Goal: Task Accomplishment & Management: Use online tool/utility

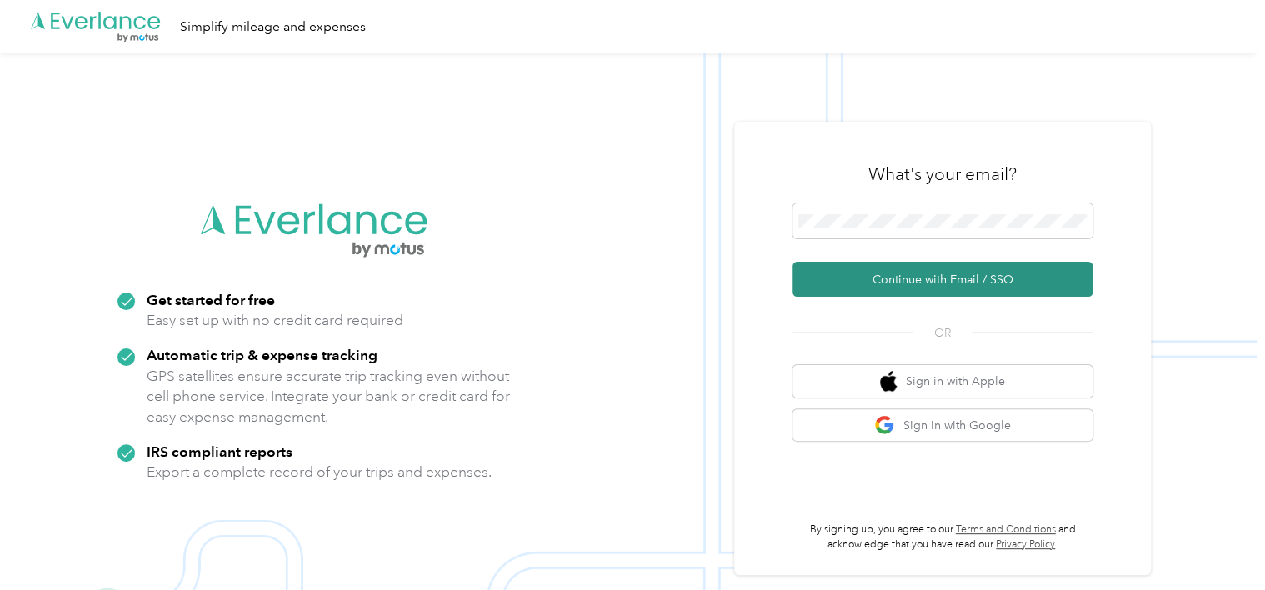
click at [916, 283] on button "Continue with Email / SSO" at bounding box center [942, 279] width 300 height 35
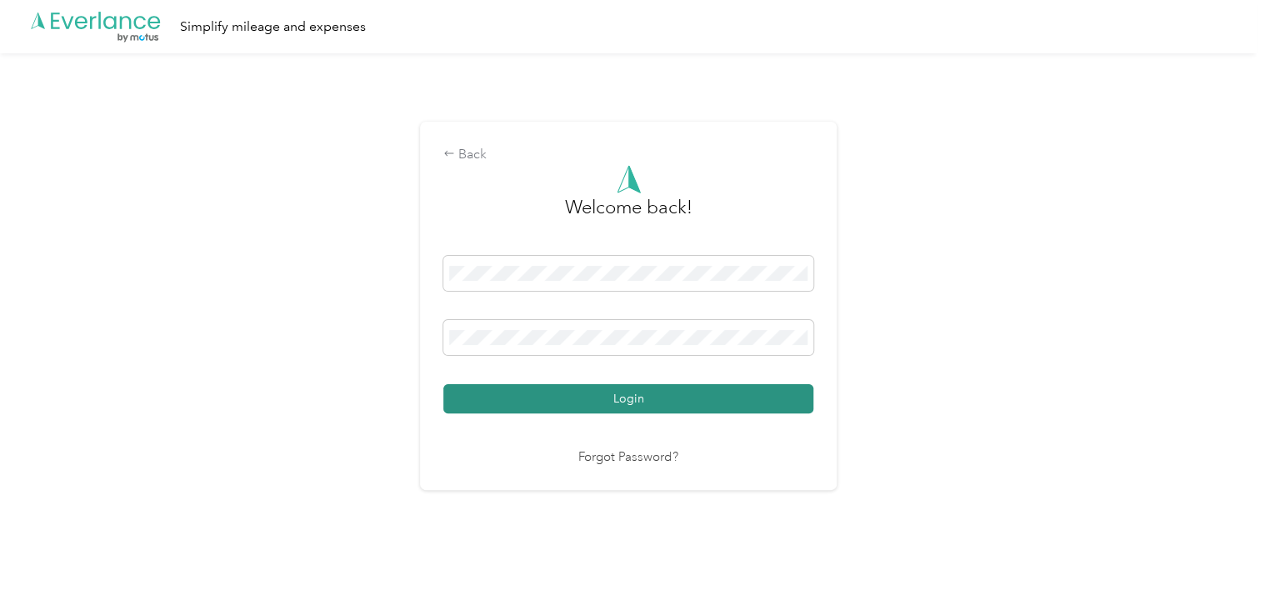
click at [622, 407] on button "Login" at bounding box center [628, 398] width 370 height 29
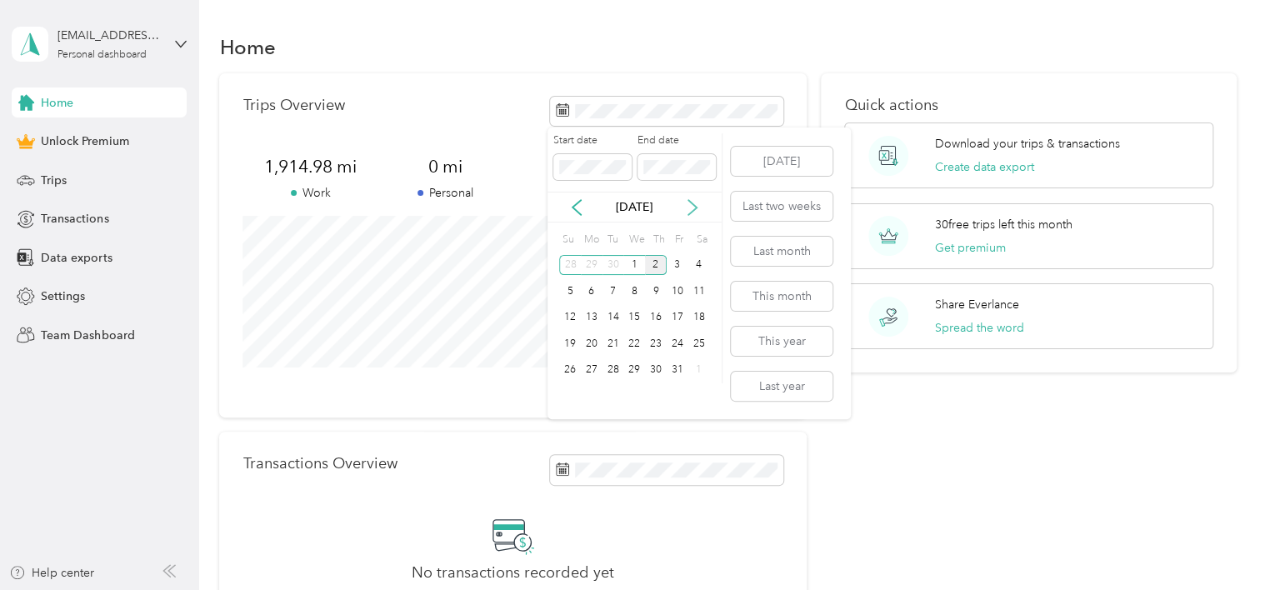
click at [694, 208] on icon at bounding box center [692, 207] width 8 height 15
click at [573, 205] on icon at bounding box center [576, 207] width 8 height 15
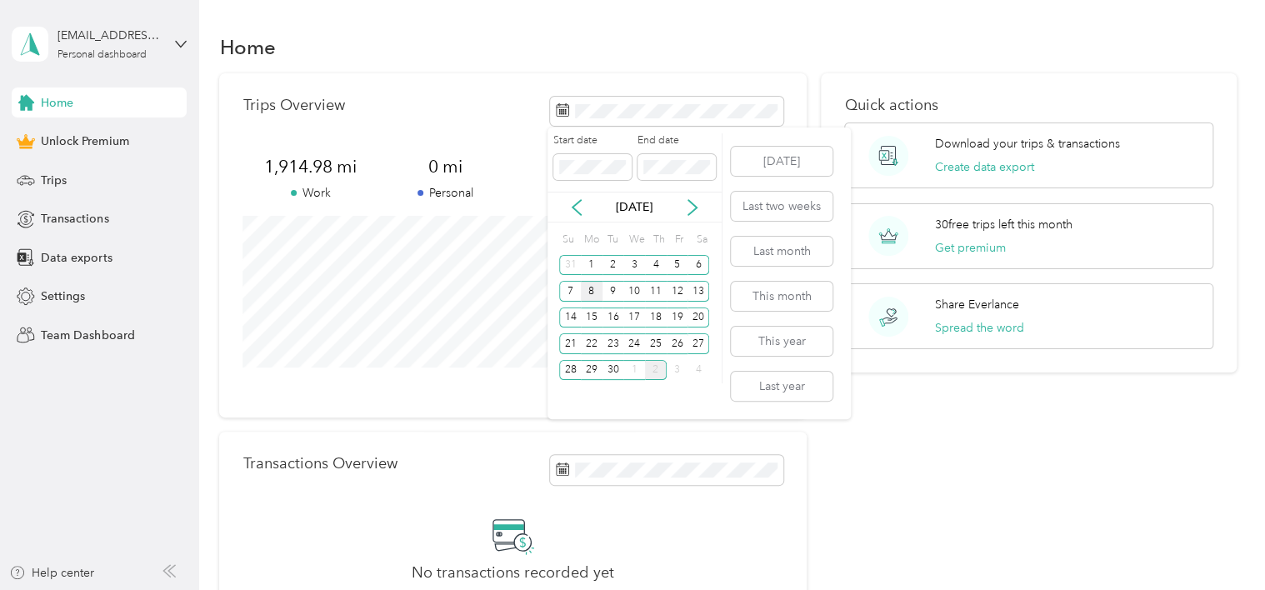
click at [590, 292] on div "8" at bounding box center [592, 291] width 22 height 21
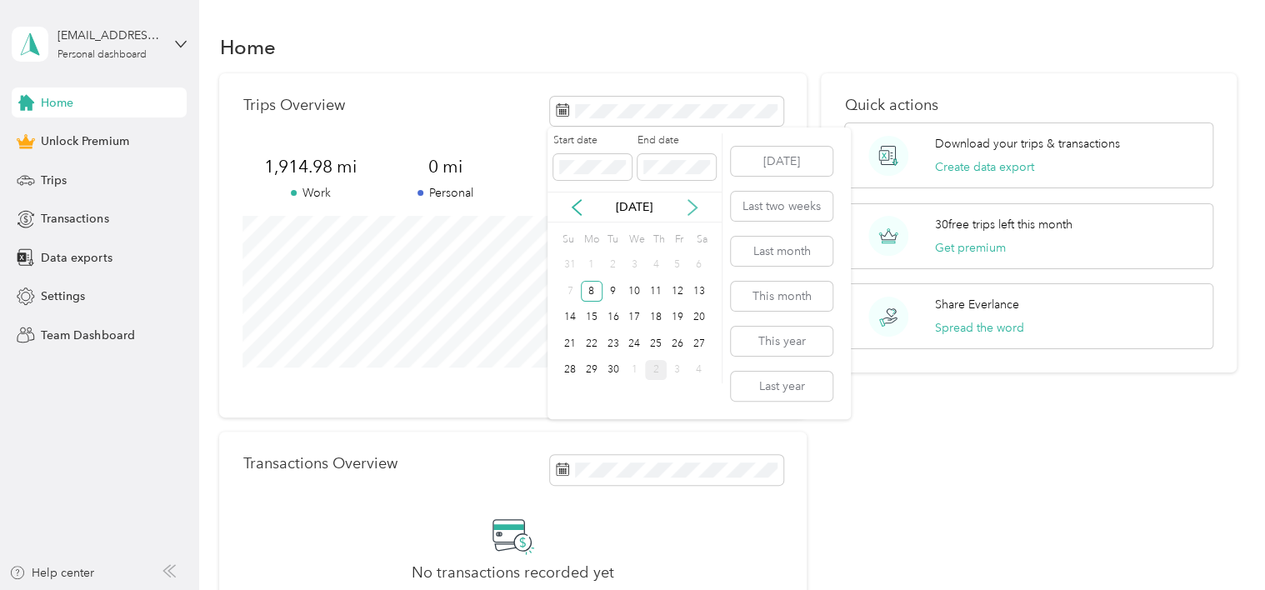
click at [696, 206] on icon at bounding box center [692, 207] width 8 height 15
click at [660, 263] on div "2" at bounding box center [656, 265] width 22 height 21
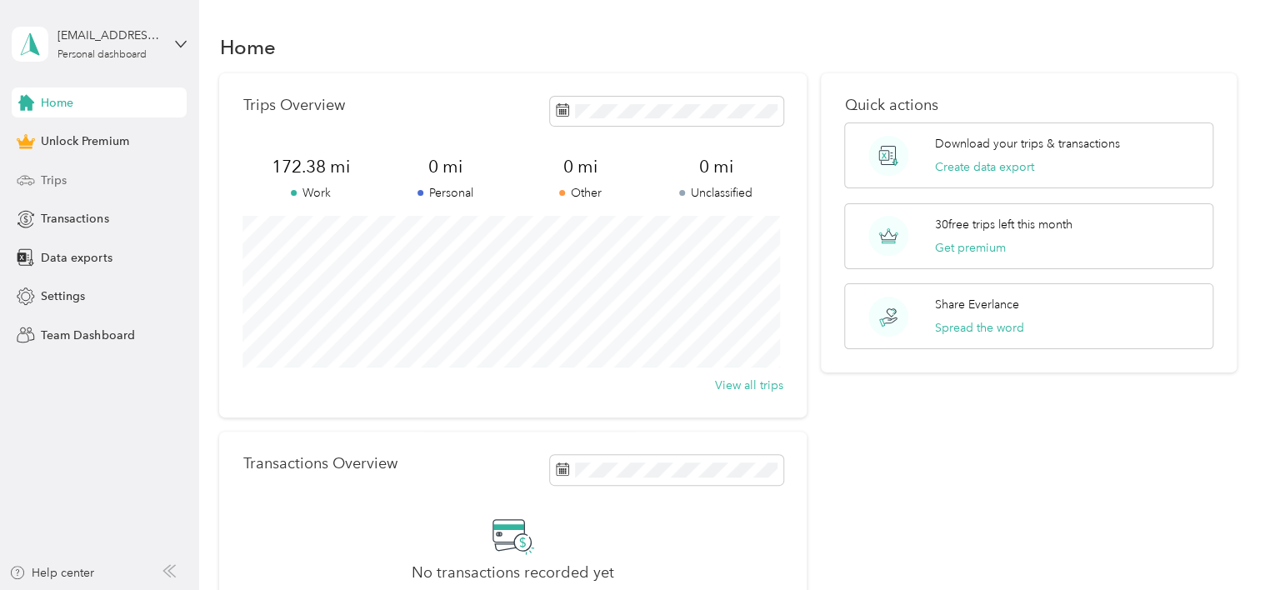
click at [81, 184] on div "Trips" at bounding box center [99, 180] width 175 height 30
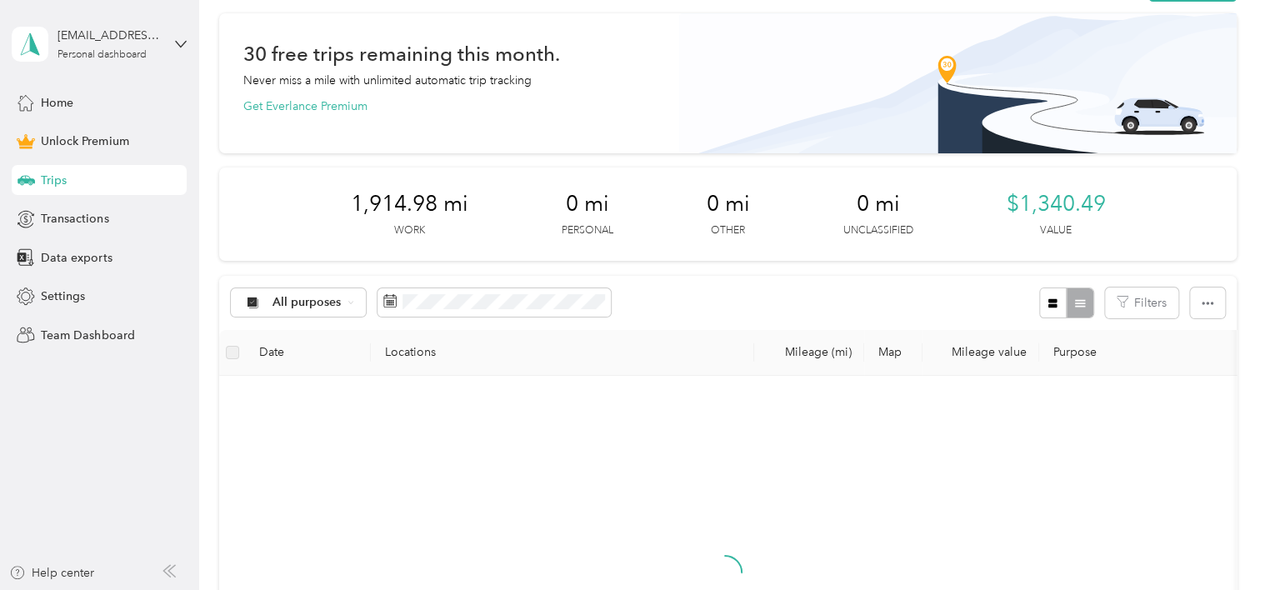
scroll to position [65, 0]
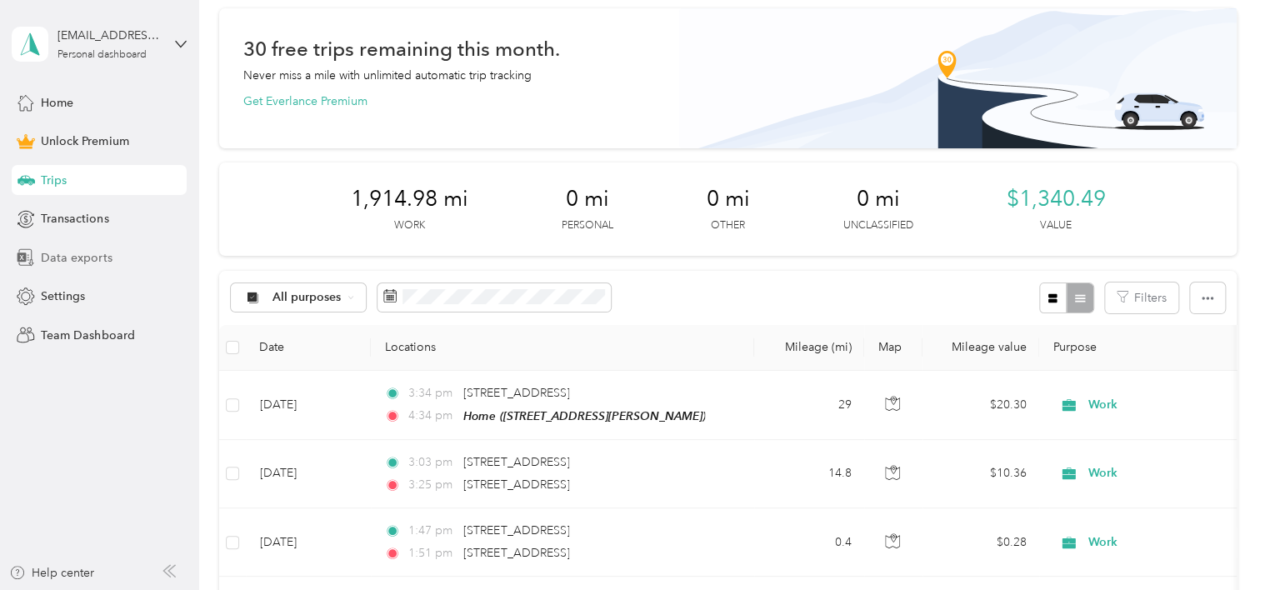
click at [64, 254] on span "Data exports" at bounding box center [76, 257] width 71 height 17
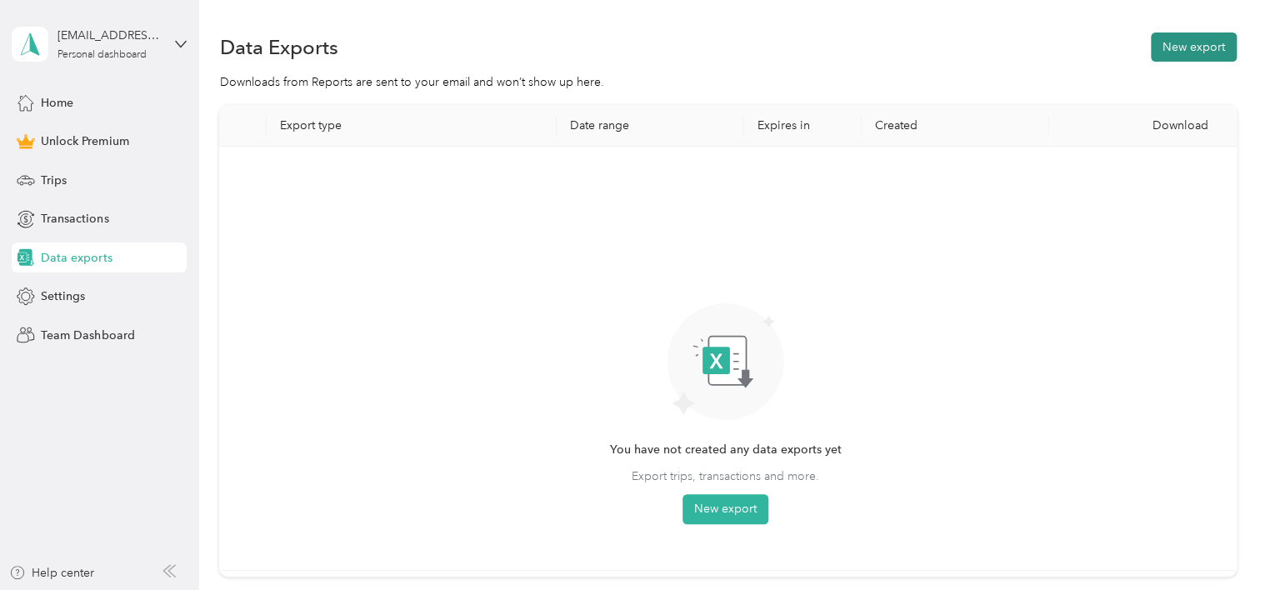
click at [1174, 56] on button "New export" at bounding box center [1194, 46] width 86 height 29
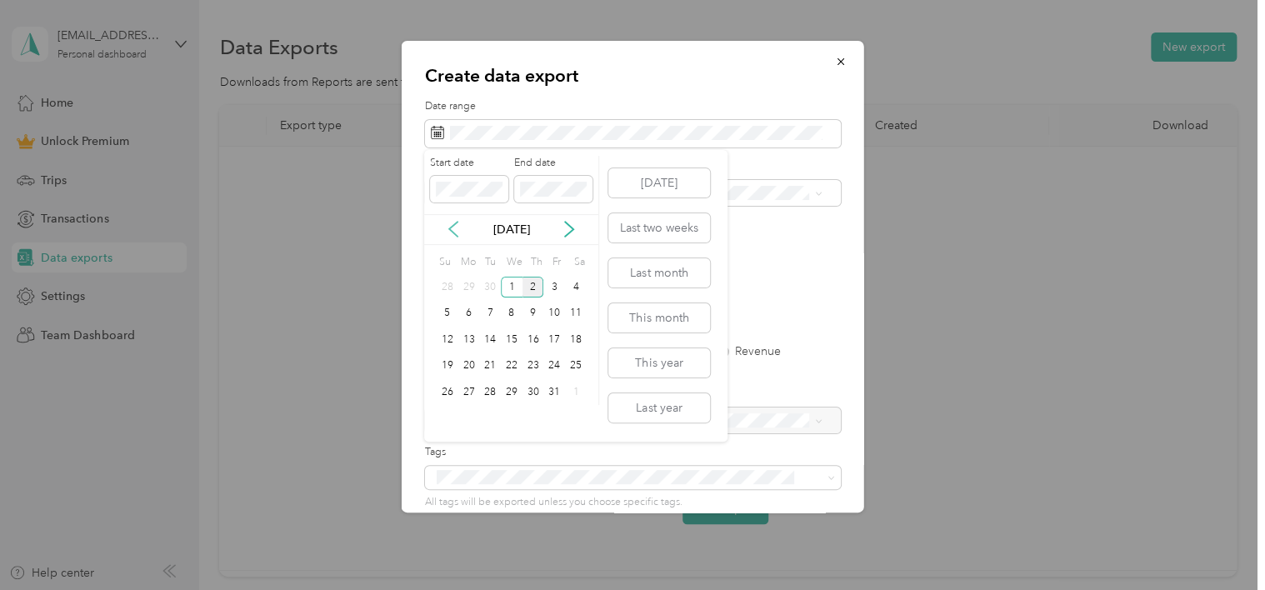
click at [450, 228] on icon at bounding box center [453, 229] width 8 height 15
click at [470, 310] on div "8" at bounding box center [469, 313] width 22 height 21
click at [497, 217] on div "[DATE]" at bounding box center [511, 229] width 174 height 31
click at [574, 227] on icon at bounding box center [569, 229] width 17 height 17
click at [532, 283] on div "2" at bounding box center [533, 287] width 22 height 21
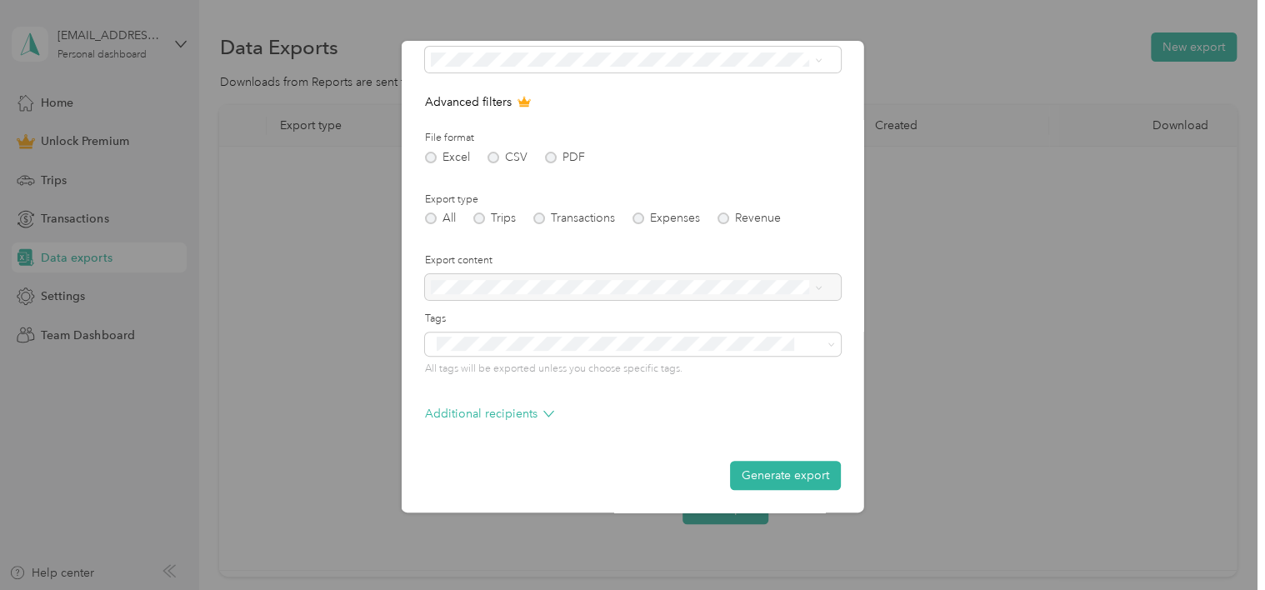
scroll to position [133, 0]
click at [783, 475] on button "Generate export" at bounding box center [785, 475] width 111 height 29
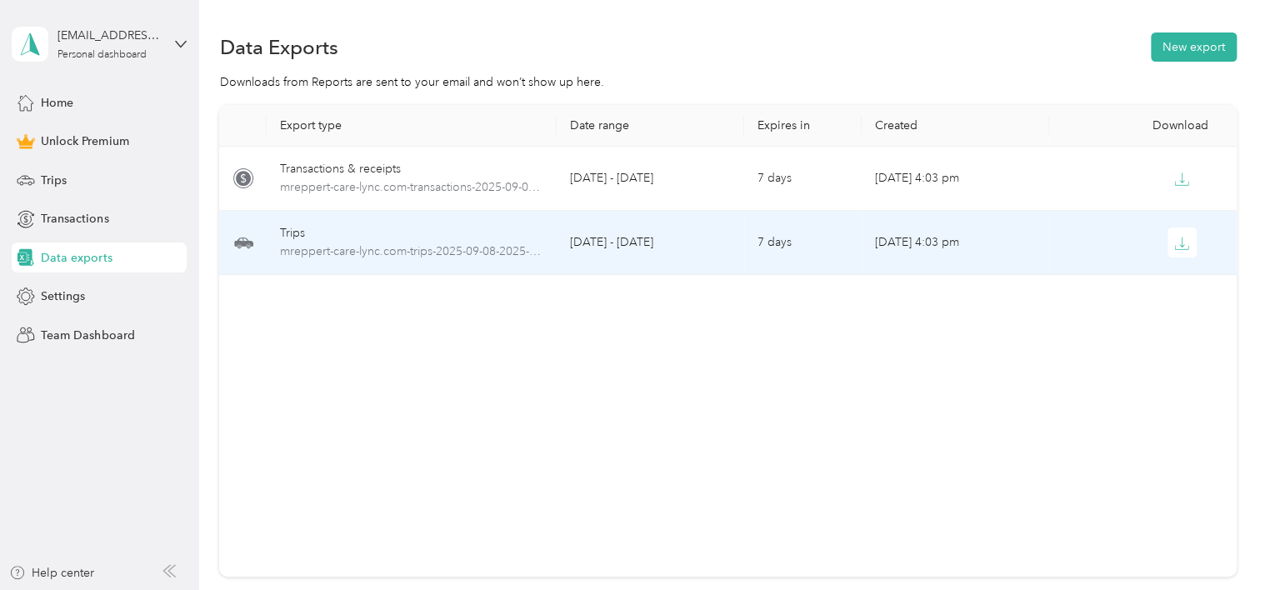
click at [412, 228] on div "Trips" at bounding box center [412, 233] width 264 height 18
click at [1188, 238] on button "button" at bounding box center [1182, 242] width 30 height 30
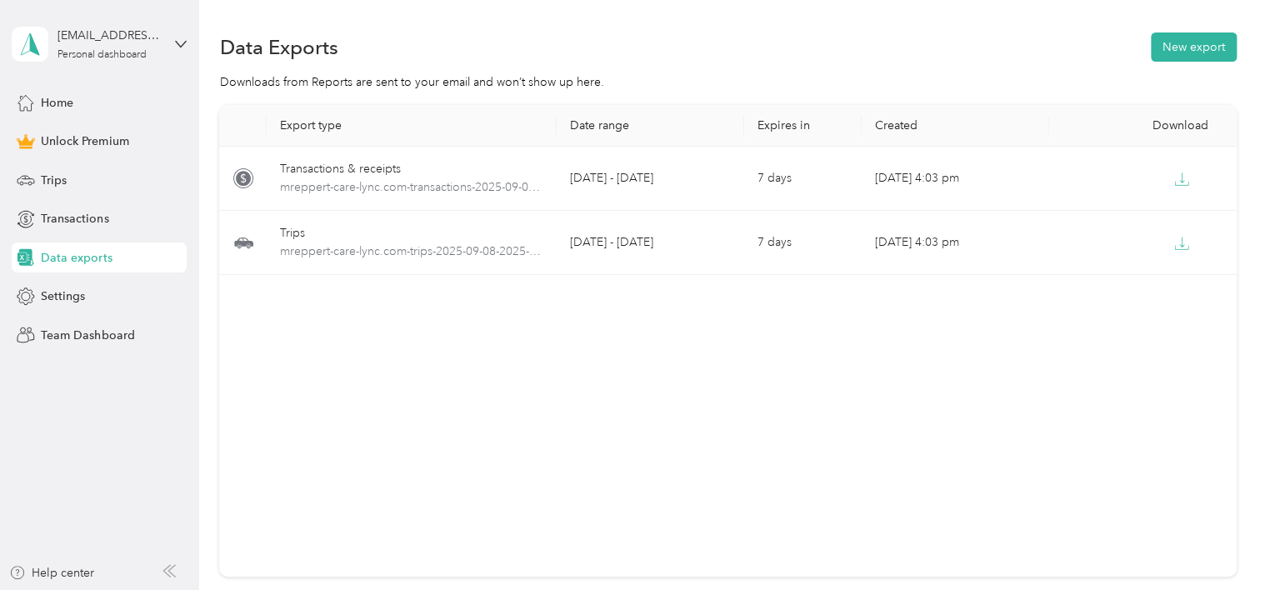
click at [667, 89] on div "Downloads from Reports are sent to your email and won’t show up here." at bounding box center [727, 81] width 1016 height 17
click at [63, 257] on span "Data exports" at bounding box center [76, 257] width 71 height 17
click at [1185, 43] on button "New export" at bounding box center [1194, 46] width 86 height 29
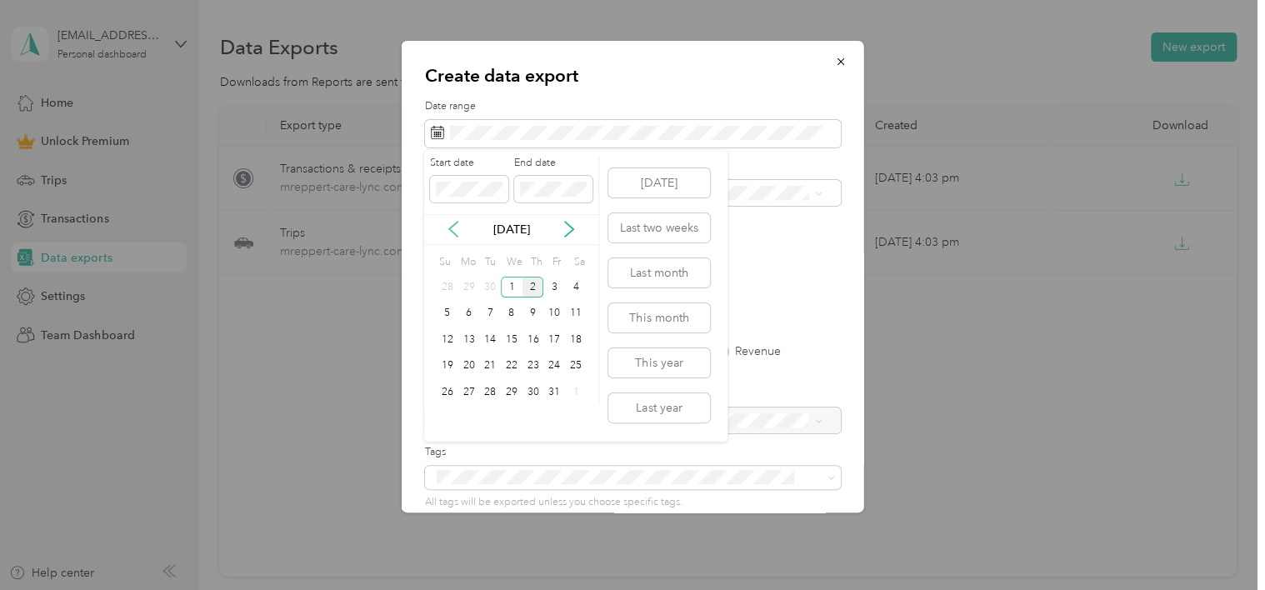
click at [452, 232] on icon at bounding box center [453, 229] width 8 height 15
click at [470, 307] on div "8" at bounding box center [469, 313] width 22 height 21
click at [570, 229] on icon at bounding box center [569, 229] width 17 height 17
click at [537, 284] on div "2" at bounding box center [533, 287] width 22 height 21
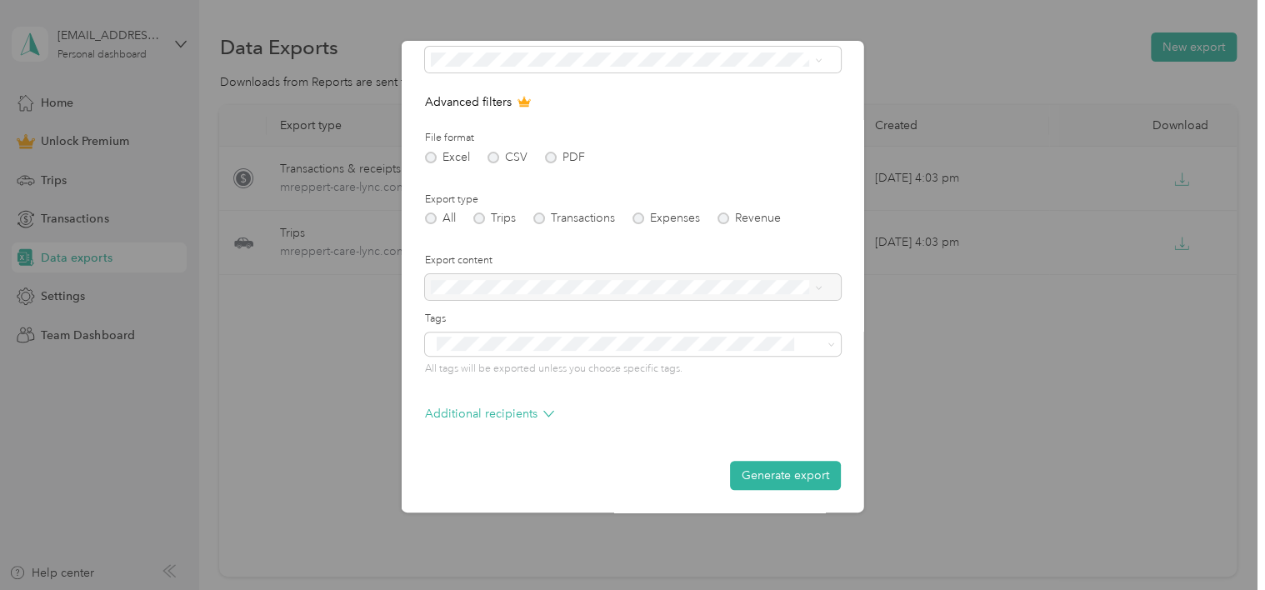
click at [487, 113] on div "Work" at bounding box center [626, 116] width 380 height 17
click at [802, 472] on button "Generate export" at bounding box center [785, 475] width 111 height 29
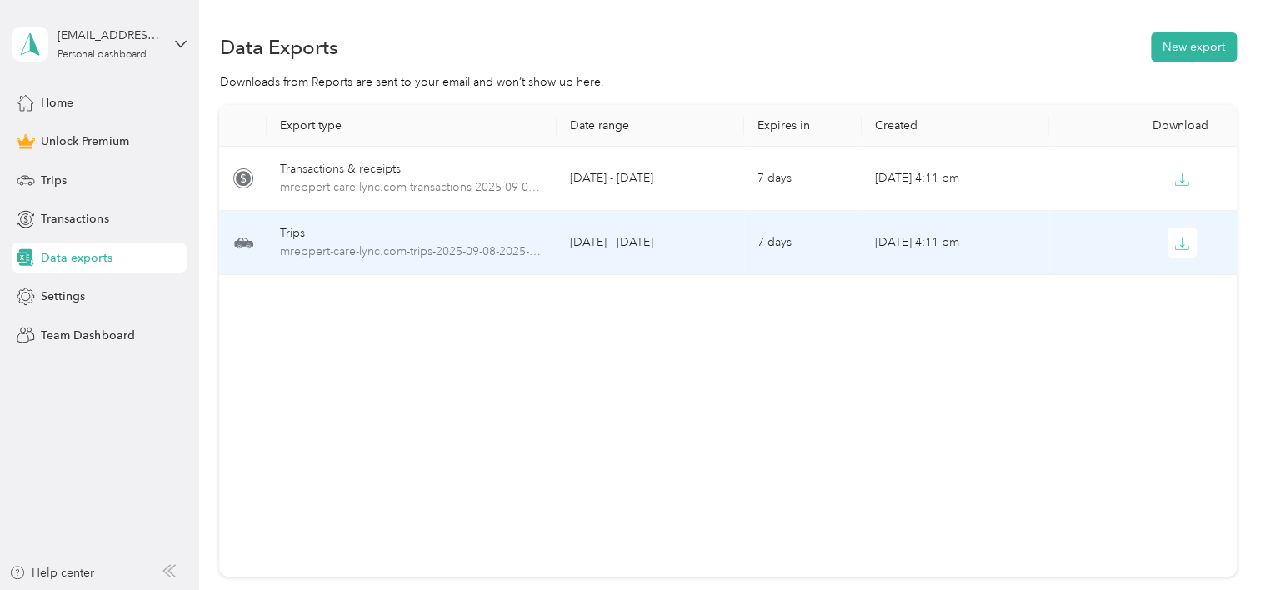
click at [513, 233] on div "Trips" at bounding box center [412, 233] width 264 height 18
click at [332, 240] on div "Trips" at bounding box center [412, 233] width 264 height 18
click at [1173, 252] on button "button" at bounding box center [1182, 242] width 30 height 30
